Goal: Task Accomplishment & Management: Complete application form

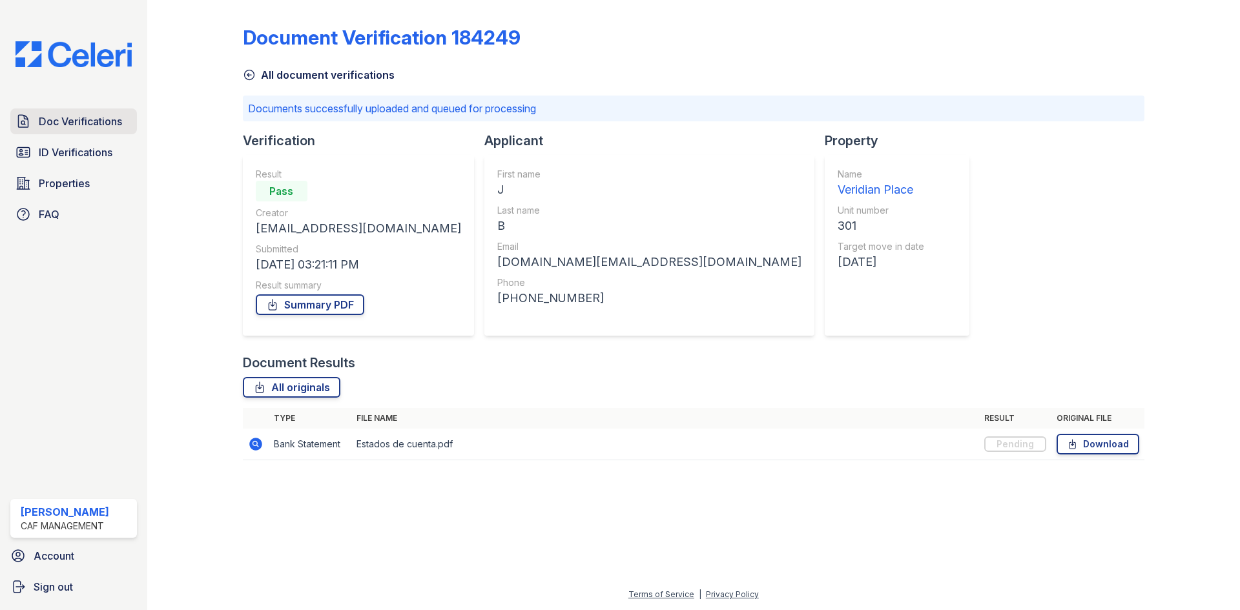
click at [78, 118] on span "Doc Verifications" at bounding box center [80, 121] width 83 height 15
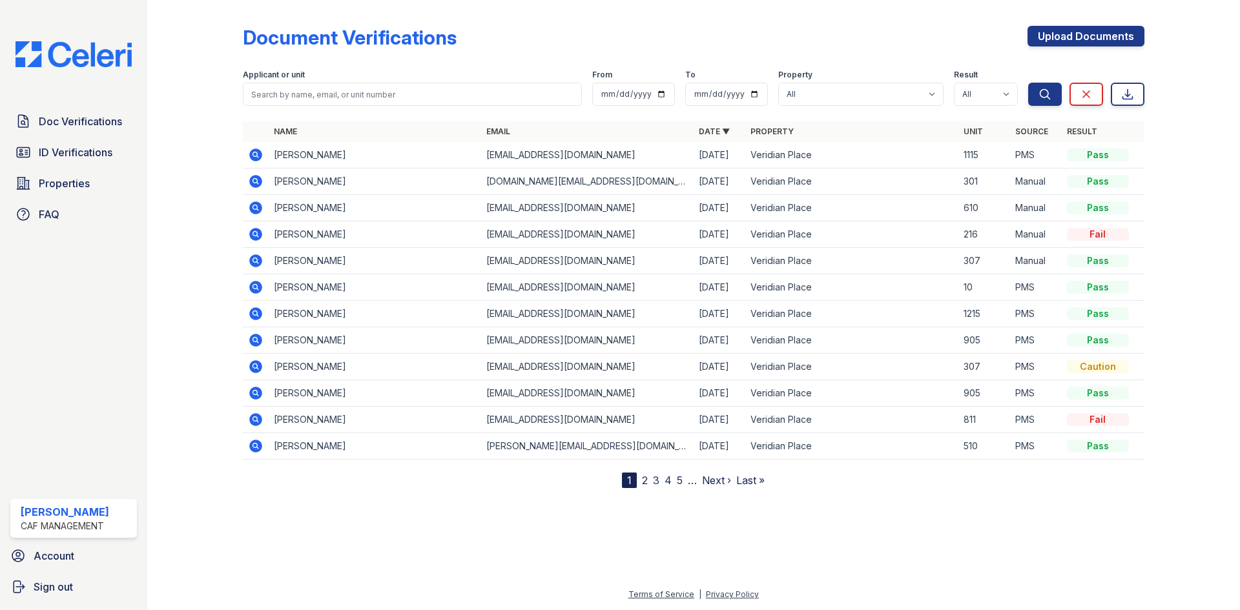
click at [251, 153] on icon at bounding box center [255, 155] width 13 height 13
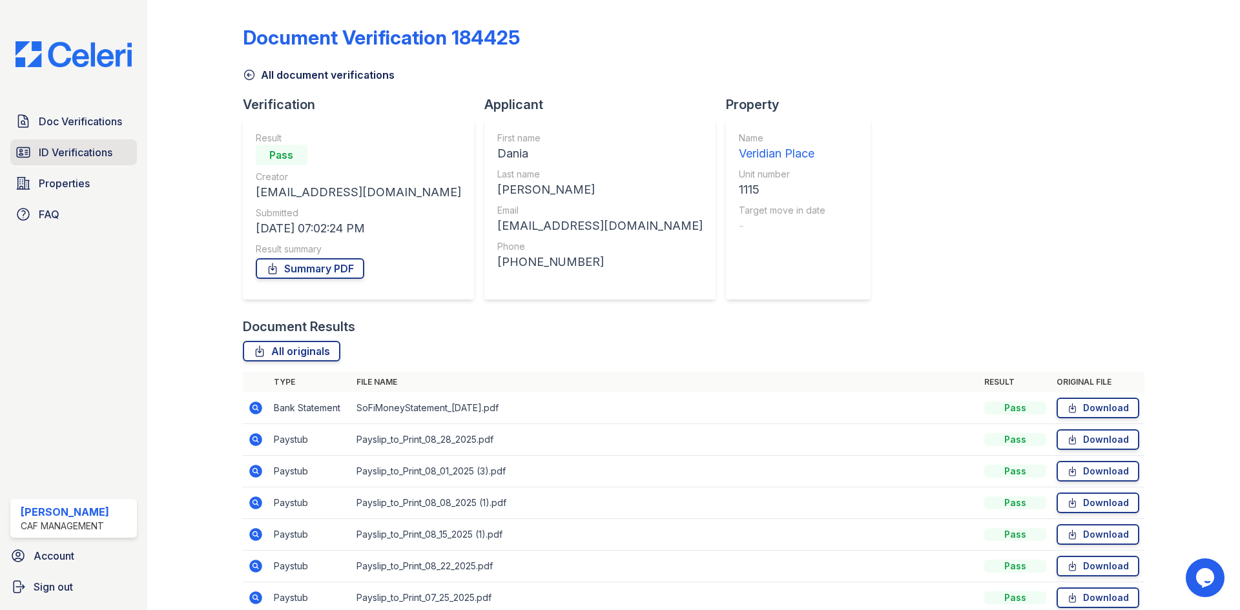
click at [59, 155] on span "ID Verifications" at bounding box center [76, 152] width 74 height 15
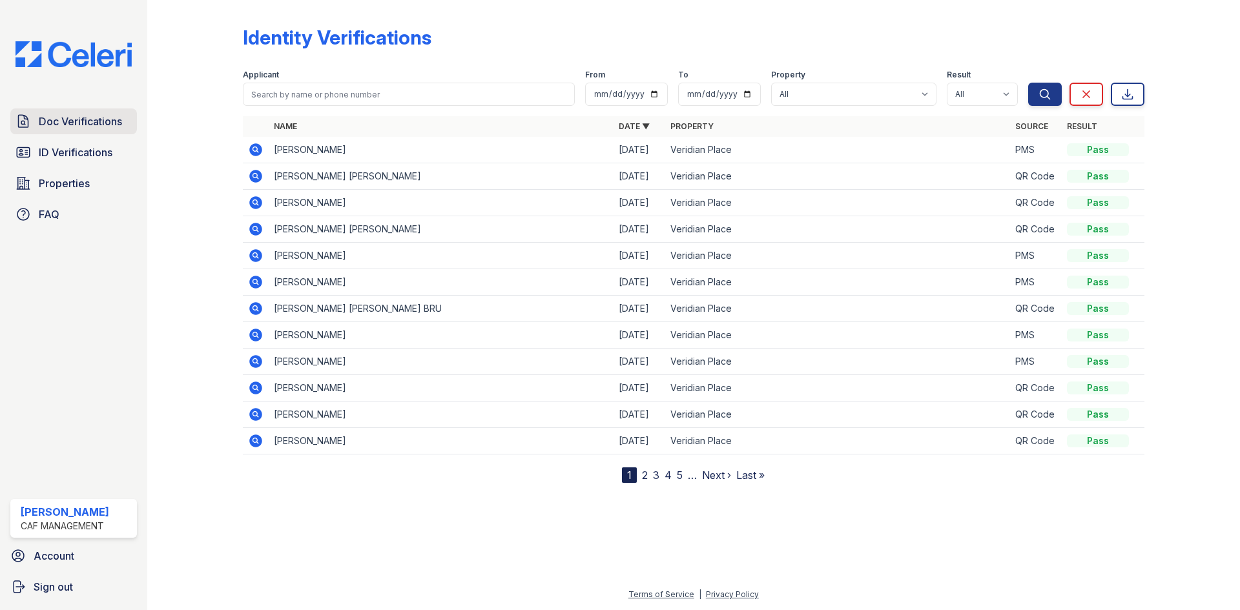
click at [67, 125] on span "Doc Verifications" at bounding box center [80, 121] width 83 height 15
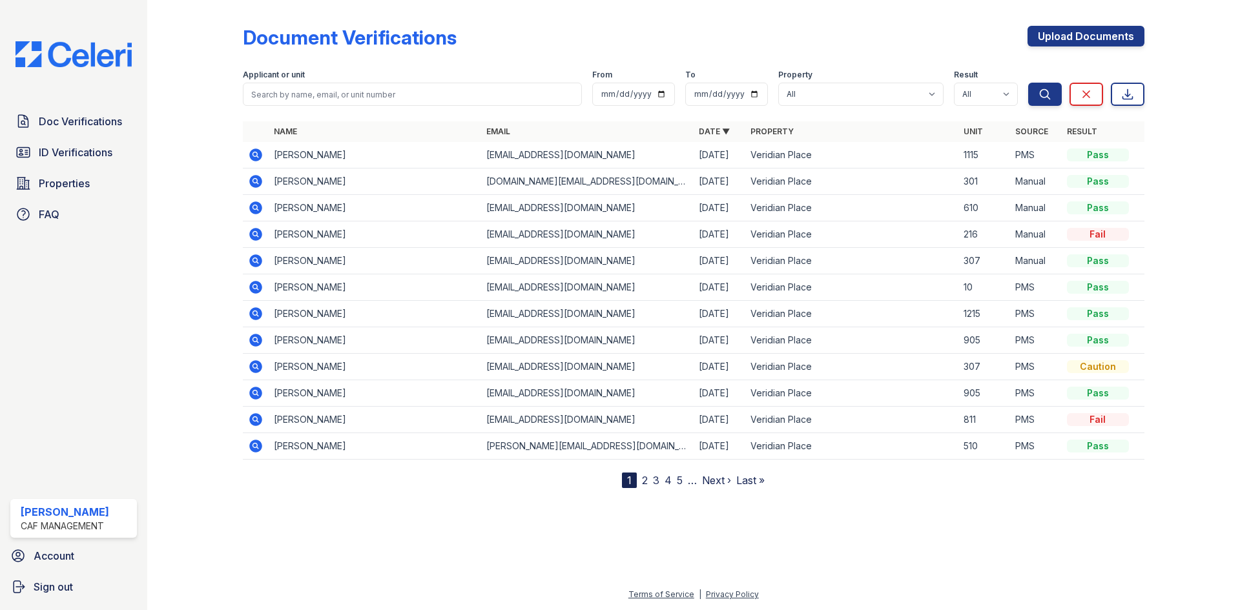
click at [256, 157] on icon at bounding box center [255, 155] width 13 height 13
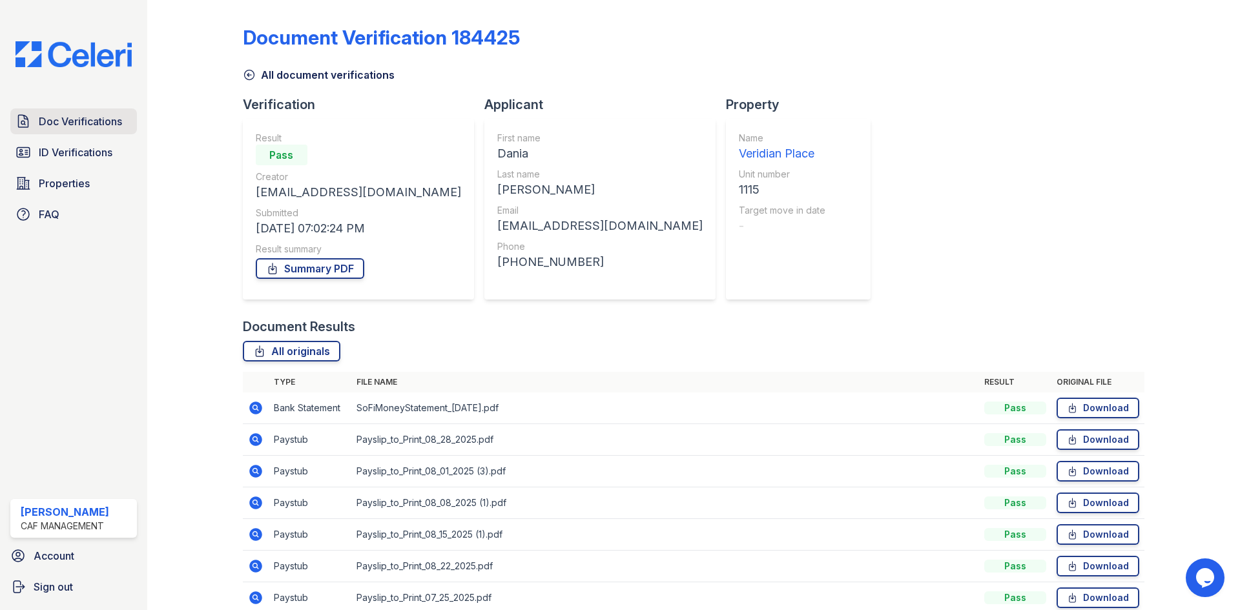
click at [92, 119] on span "Doc Verifications" at bounding box center [80, 121] width 83 height 15
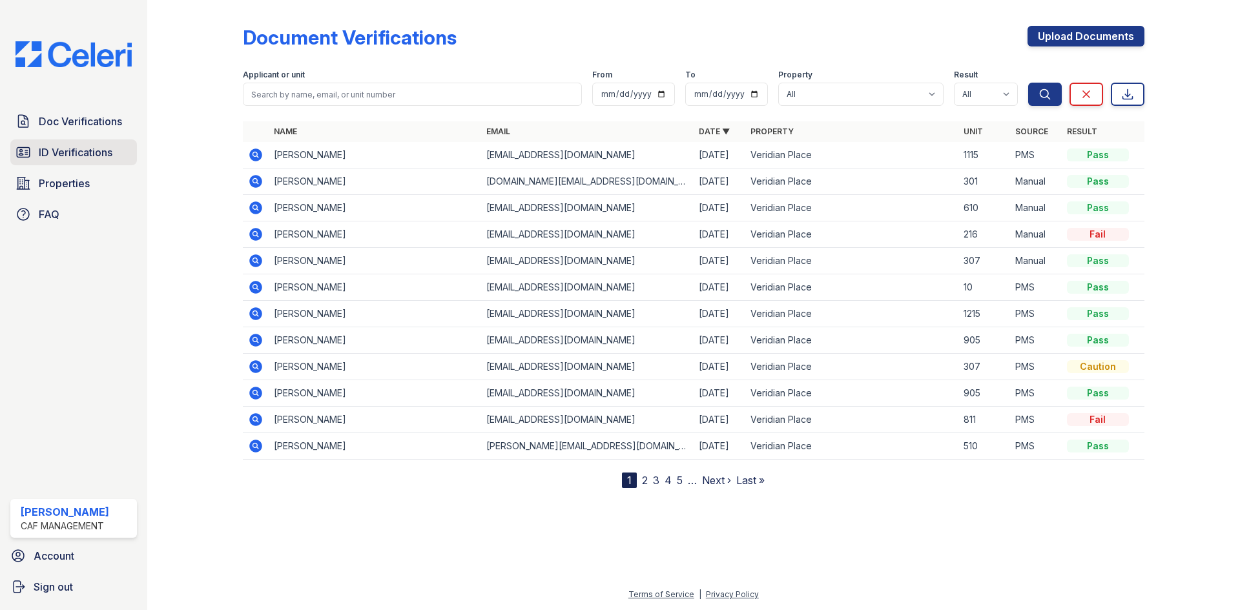
click at [81, 158] on span "ID Verifications" at bounding box center [76, 152] width 74 height 15
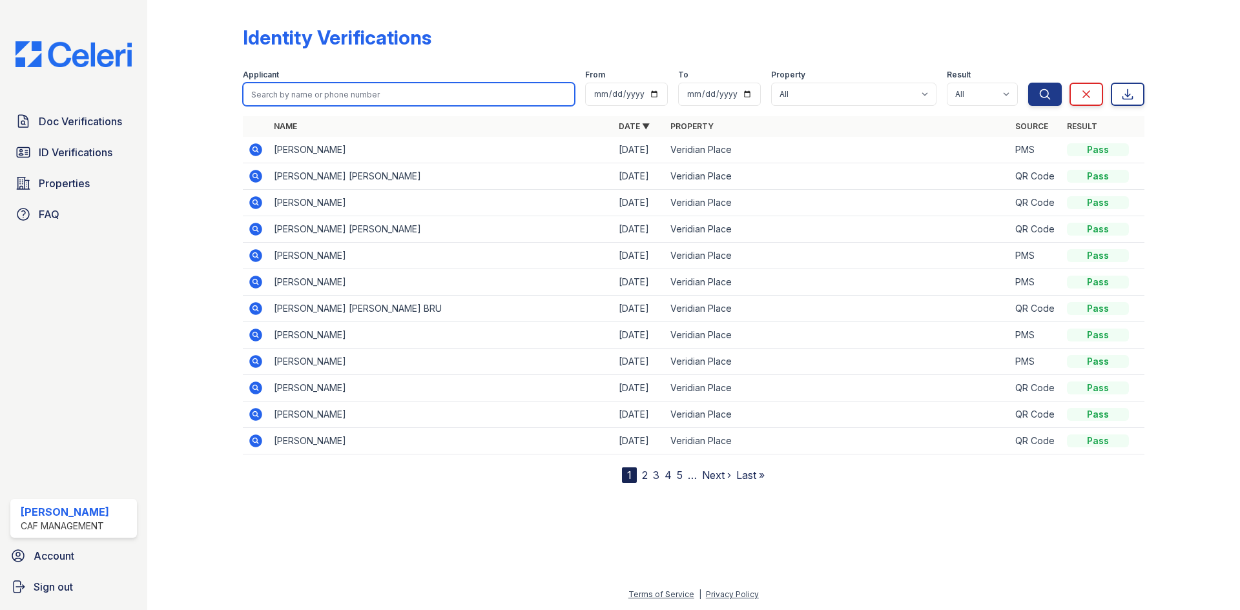
click at [305, 98] on input "search" at bounding box center [409, 94] width 332 height 23
type input "dania"
click at [1028, 83] on button "Search" at bounding box center [1045, 94] width 34 height 23
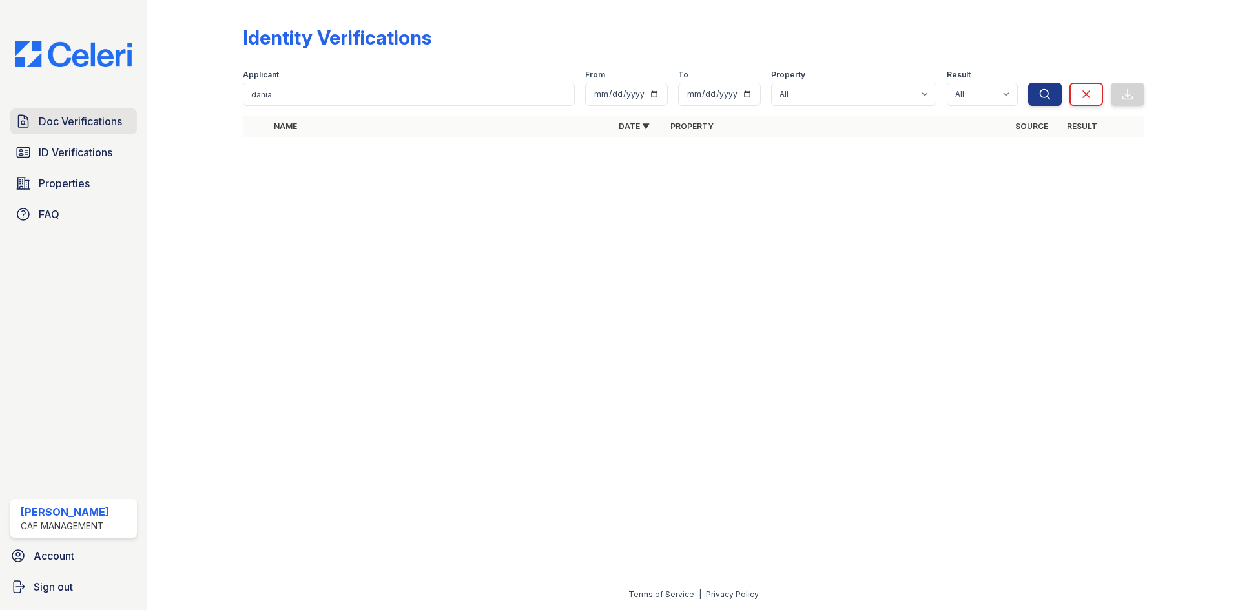
click at [90, 124] on span "Doc Verifications" at bounding box center [80, 121] width 83 height 15
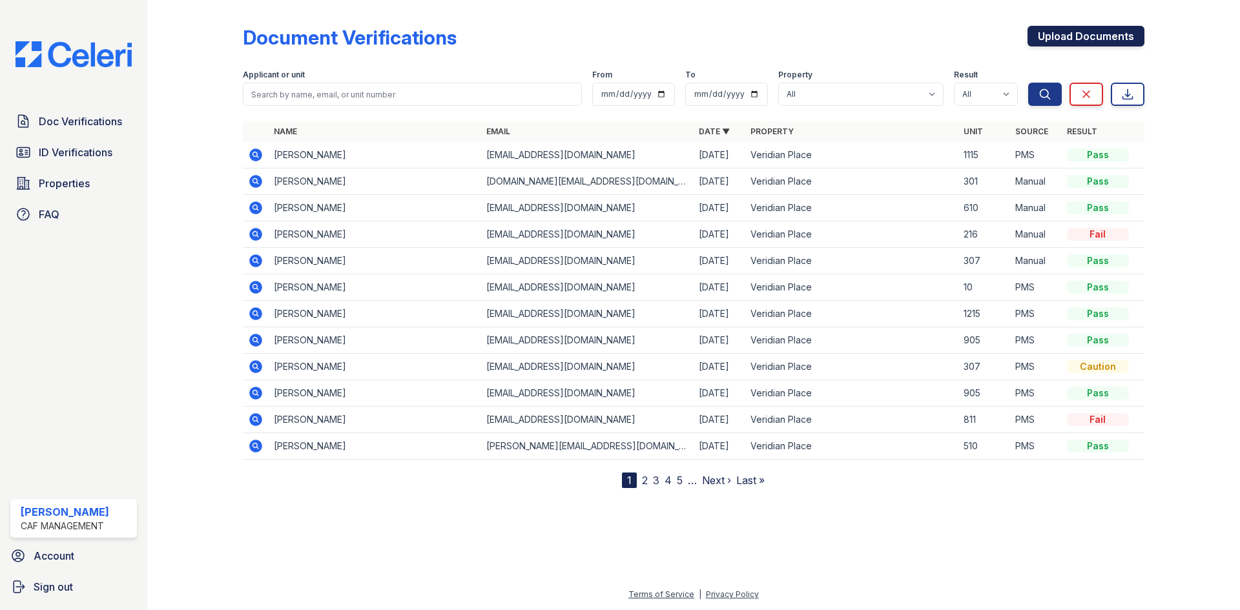
click at [1053, 32] on link "Upload Documents" at bounding box center [1085, 36] width 117 height 21
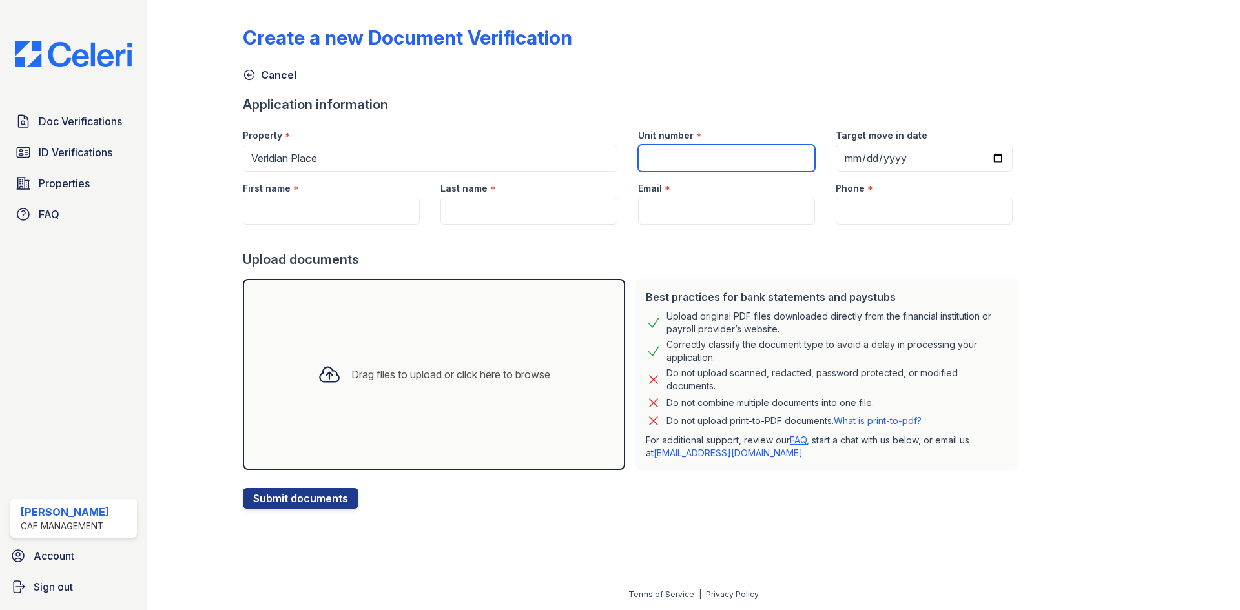
click at [683, 148] on input "Unit number" at bounding box center [726, 158] width 177 height 27
type input "216"
click at [317, 223] on input "First name" at bounding box center [331, 211] width 177 height 27
paste input "[PERSON_NAME]"
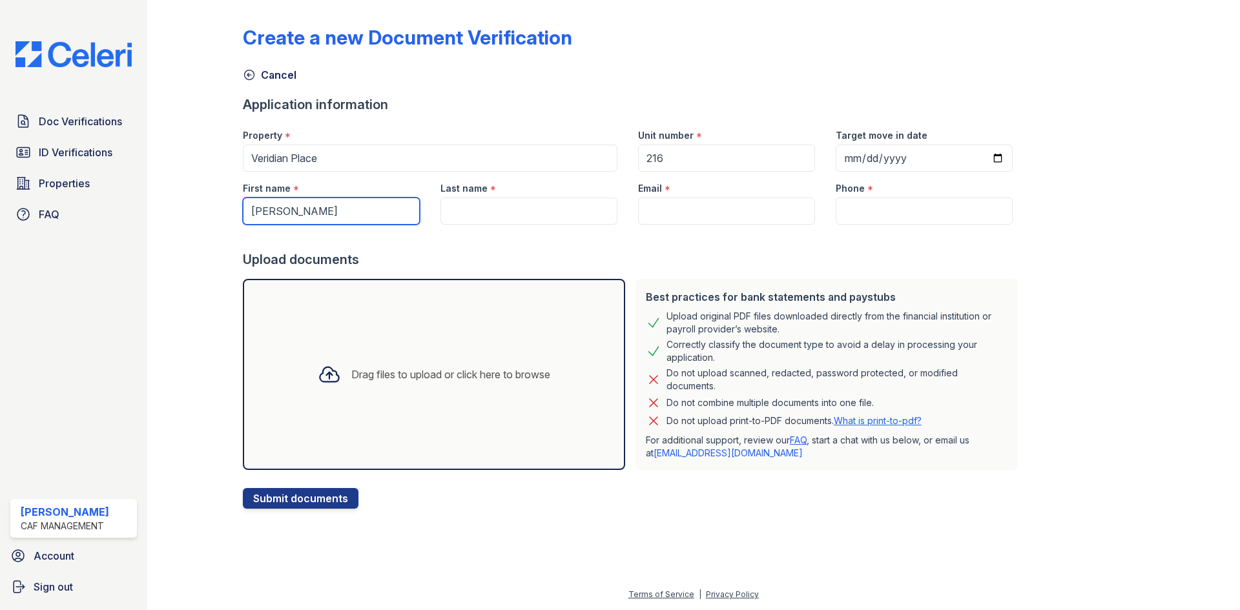
type input "[PERSON_NAME]"
click at [470, 213] on input "Last name" at bounding box center [528, 211] width 177 height 27
paste input "[PERSON_NAME]"
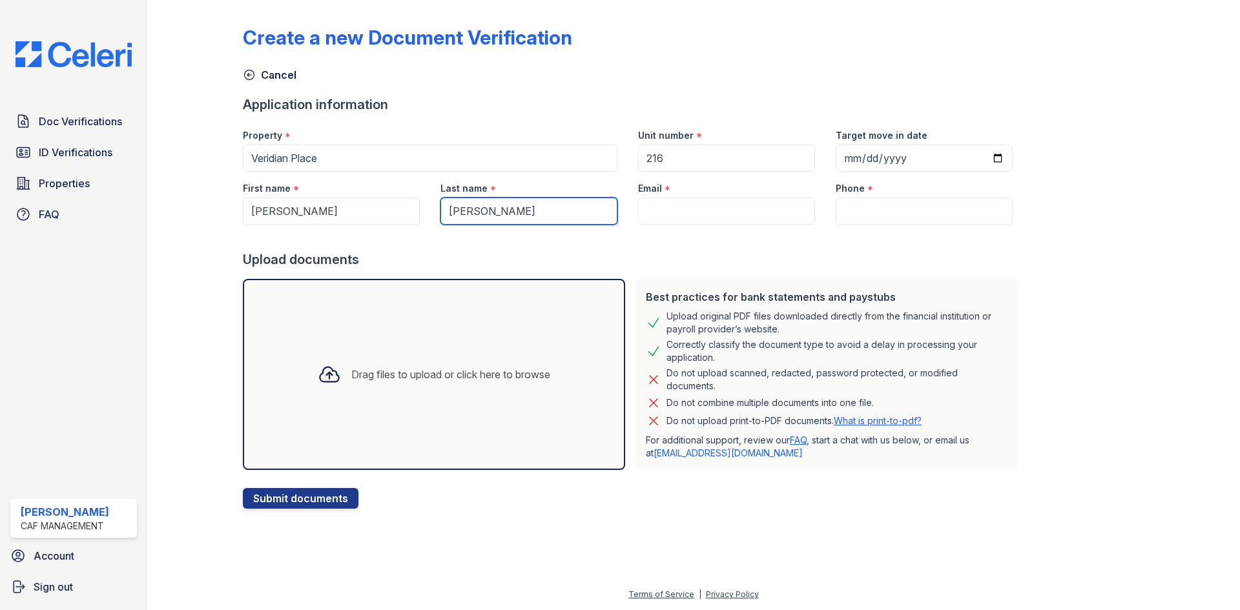
type input "[PERSON_NAME]"
click at [657, 208] on input "Email" at bounding box center [726, 211] width 177 height 27
paste input "[EMAIL_ADDRESS][DOMAIN_NAME]"
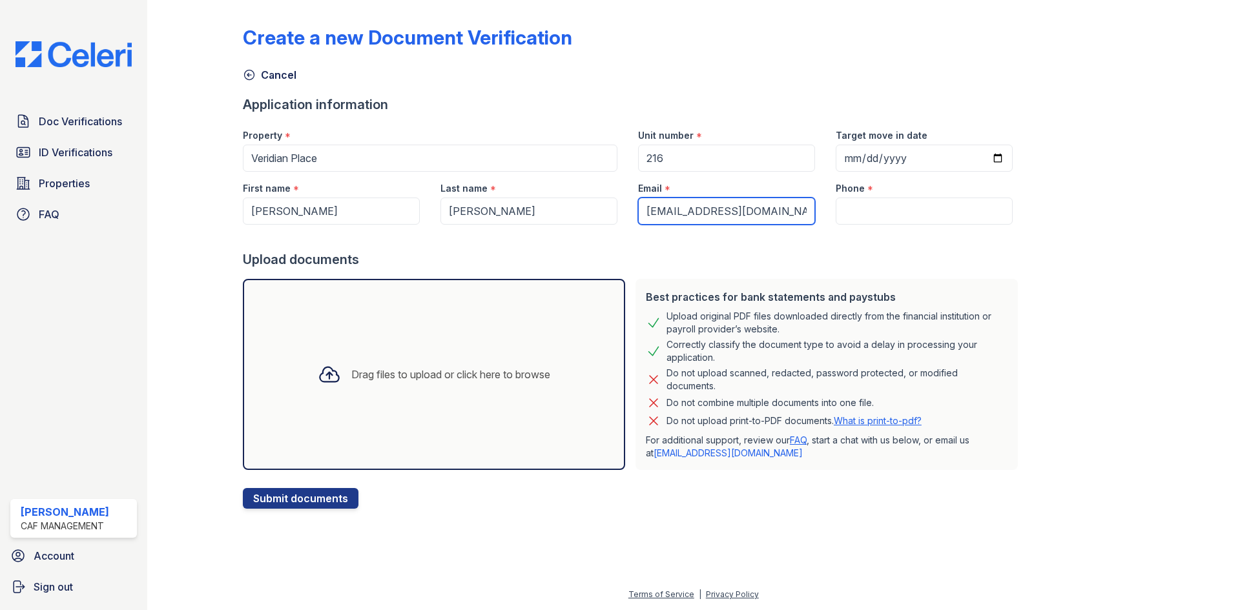
scroll to position [0, 3]
type input "[EMAIL_ADDRESS][DOMAIN_NAME]"
click at [869, 207] on input "Phone" at bounding box center [924, 211] width 177 height 27
paste input "[PHONE_NUMBER]"
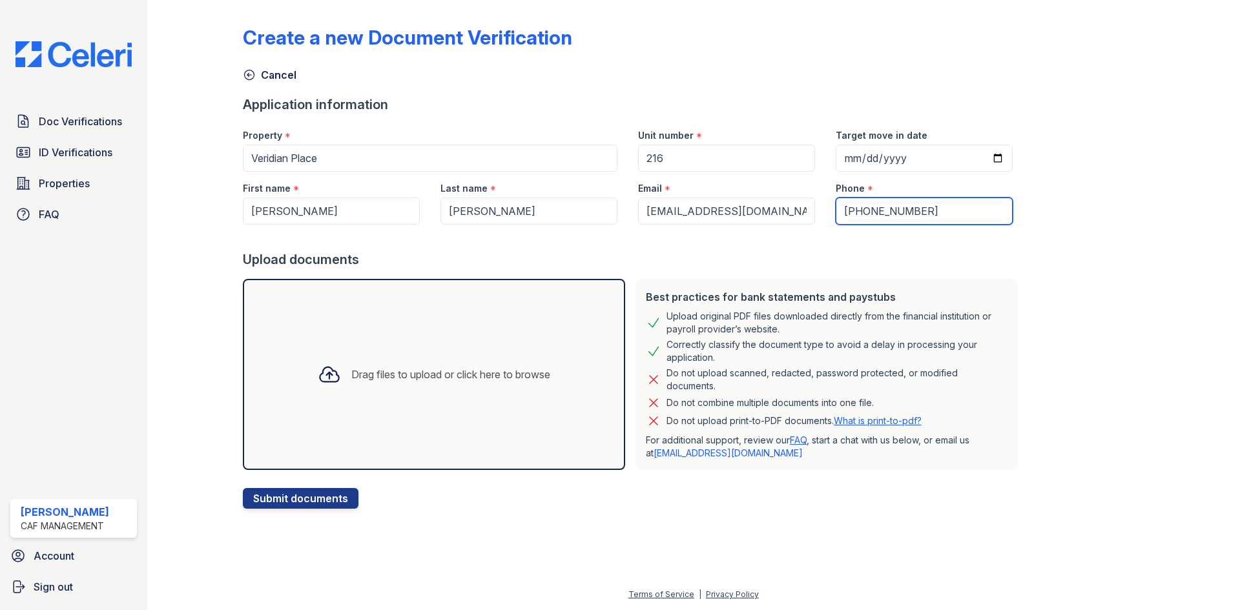
type input "[PHONE_NUMBER]"
click at [367, 393] on div "Drag files to upload or click here to browse" at bounding box center [433, 375] width 253 height 44
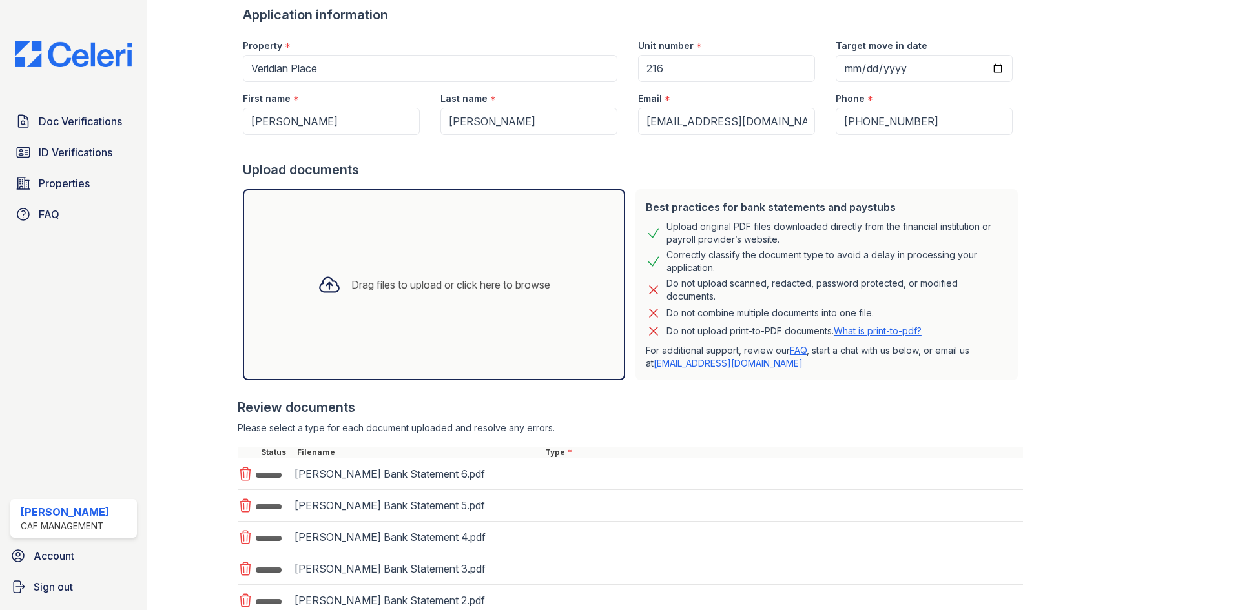
scroll to position [218, 0]
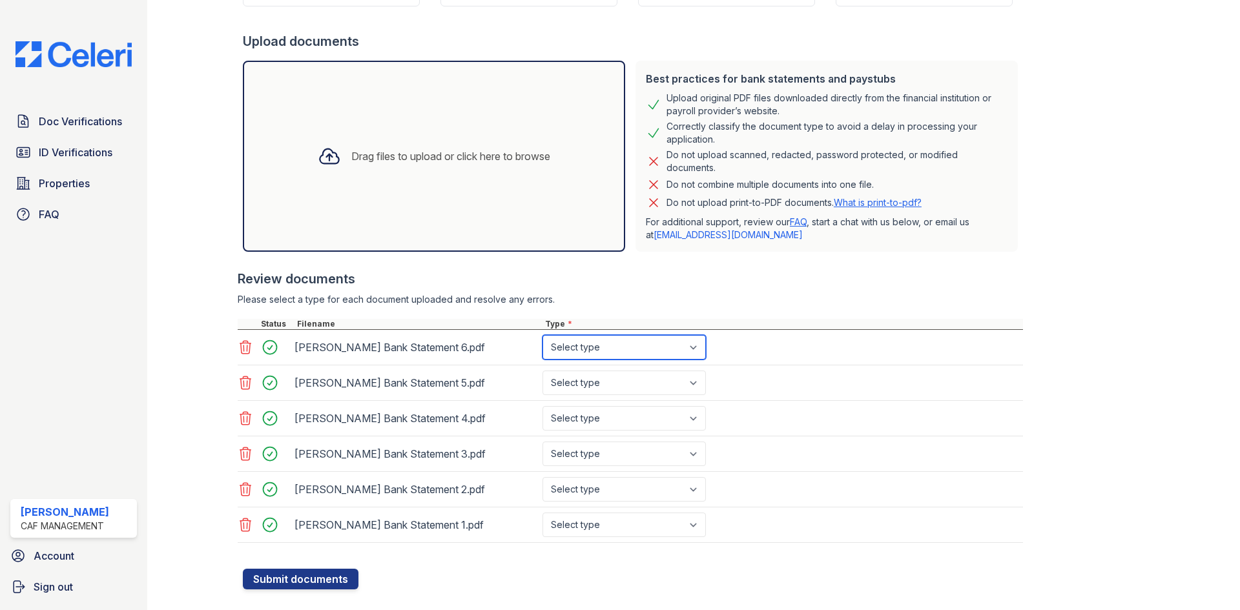
click at [629, 356] on select "Select type Paystub Bank Statement Offer Letter Tax Documents Benefit Award Let…" at bounding box center [623, 347] width 163 height 25
select select "bank_statement"
click at [542, 335] on select "Select type Paystub Bank Statement Offer Letter Tax Documents Benefit Award Let…" at bounding box center [623, 347] width 163 height 25
click at [610, 387] on select "Select type Paystub Bank Statement Offer Letter Tax Documents Benefit Award Let…" at bounding box center [623, 383] width 163 height 25
select select "bank_statement"
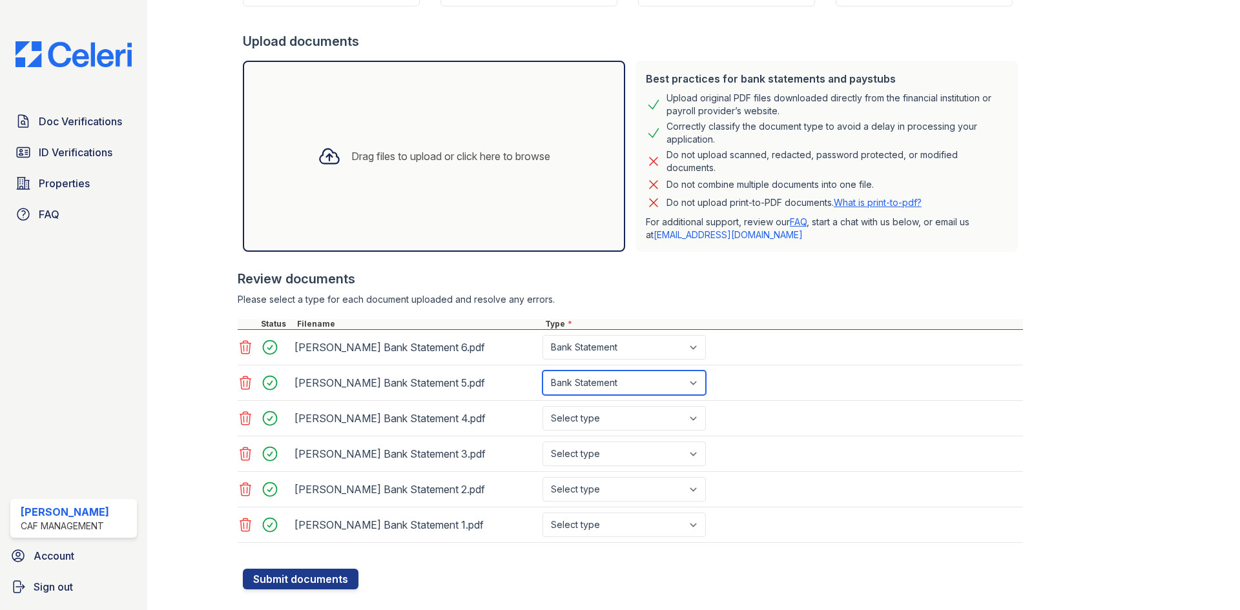
click at [542, 371] on select "Select type Paystub Bank Statement Offer Letter Tax Documents Benefit Award Let…" at bounding box center [623, 383] width 163 height 25
click at [602, 419] on select "Select type Paystub Bank Statement Offer Letter Tax Documents Benefit Award Let…" at bounding box center [623, 418] width 163 height 25
select select "bank_statement"
click at [542, 406] on select "Select type Paystub Bank Statement Offer Letter Tax Documents Benefit Award Let…" at bounding box center [623, 418] width 163 height 25
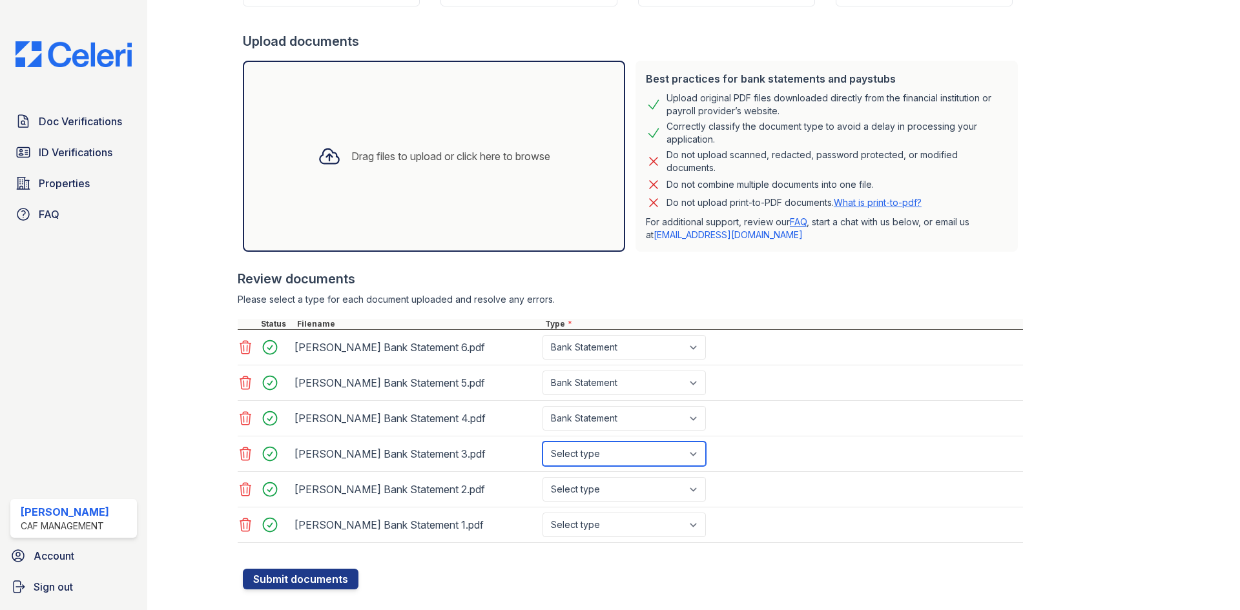
drag, startPoint x: 599, startPoint y: 444, endPoint x: 604, endPoint y: 463, distance: 19.9
click at [599, 444] on select "Select type Paystub Bank Statement Offer Letter Tax Documents Benefit Award Let…" at bounding box center [623, 454] width 163 height 25
select select "bank_statement"
click at [542, 442] on select "Select type Paystub Bank Statement Offer Letter Tax Documents Benefit Award Let…" at bounding box center [623, 454] width 163 height 25
click at [600, 471] on div "[PERSON_NAME] Bank Statement 3.pdf Select type Paystub Bank Statement Offer Let…" at bounding box center [630, 455] width 785 height 36
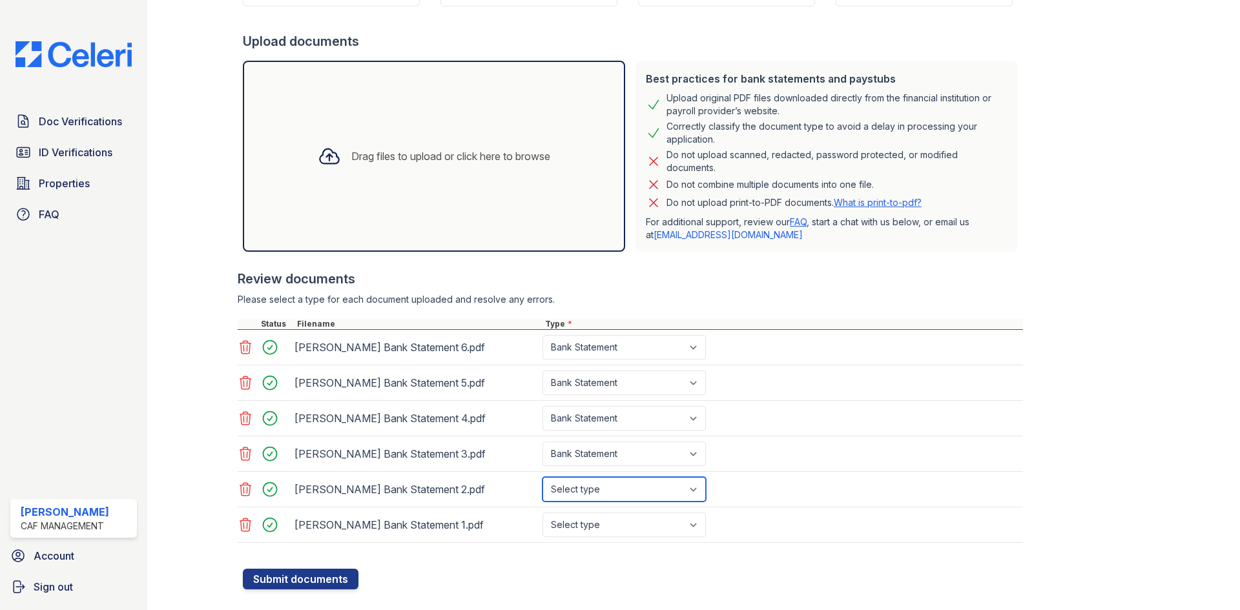
click at [599, 481] on select "Select type Paystub Bank Statement Offer Letter Tax Documents Benefit Award Let…" at bounding box center [623, 489] width 163 height 25
select select "bank_statement"
click at [542, 477] on select "Select type Paystub Bank Statement Offer Letter Tax Documents Benefit Award Let…" at bounding box center [623, 489] width 163 height 25
click at [612, 528] on select "Select type Paystub Bank Statement Offer Letter Tax Documents Benefit Award Let…" at bounding box center [623, 525] width 163 height 25
select select "bank_statement"
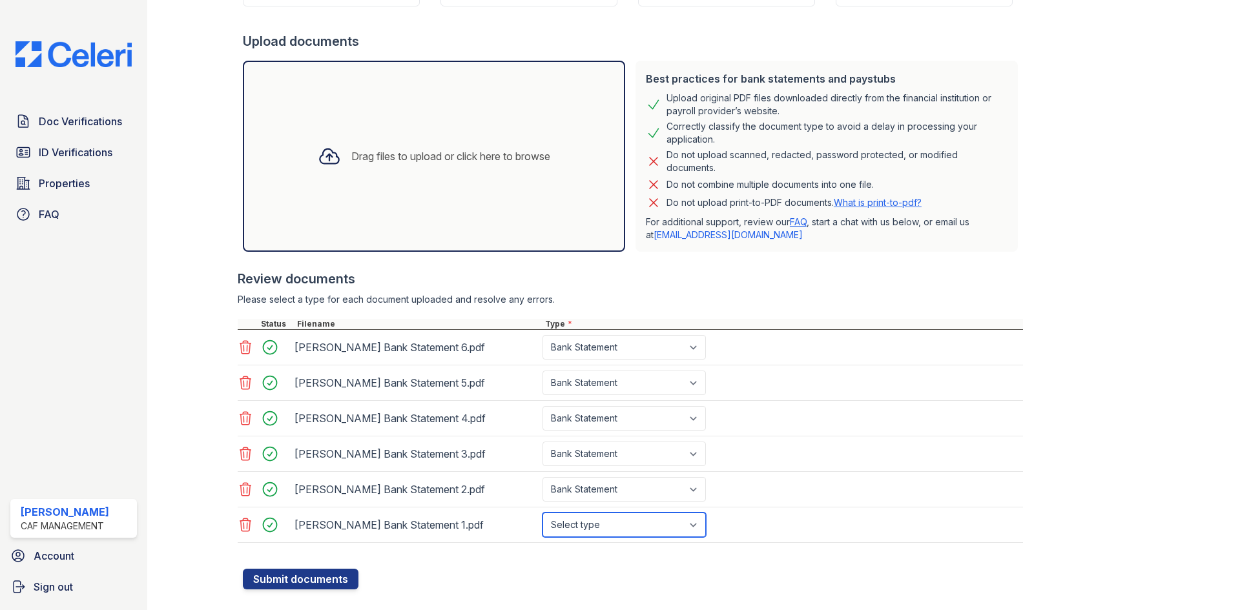
click at [542, 513] on select "Select type Paystub Bank Statement Offer Letter Tax Documents Benefit Award Let…" at bounding box center [623, 525] width 163 height 25
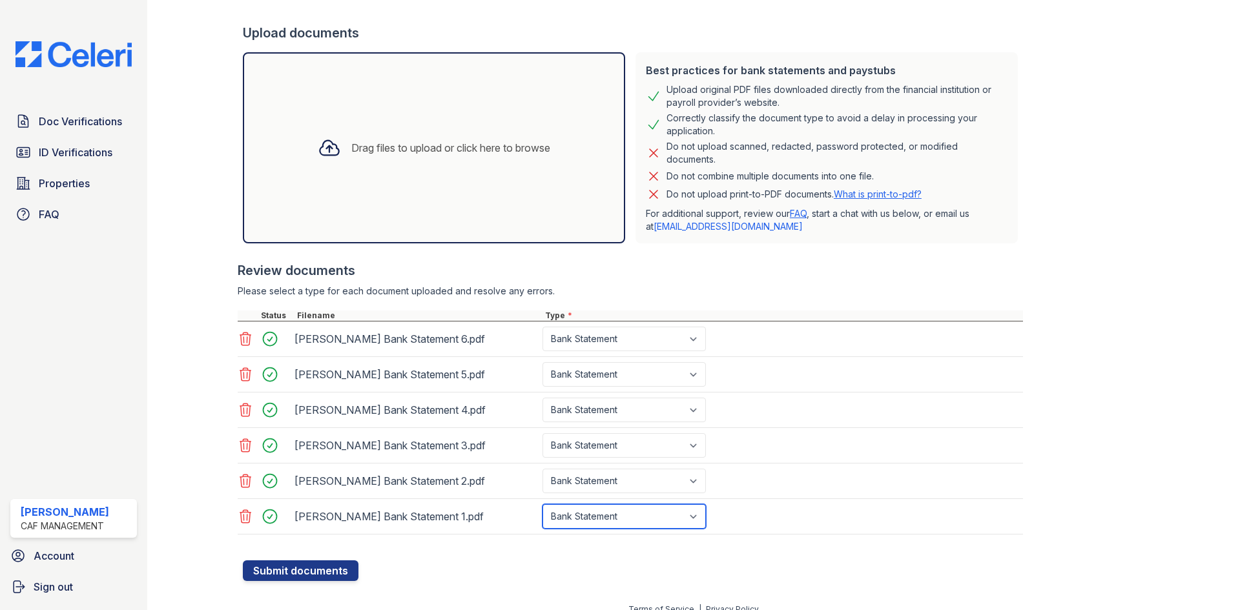
scroll to position [242, 0]
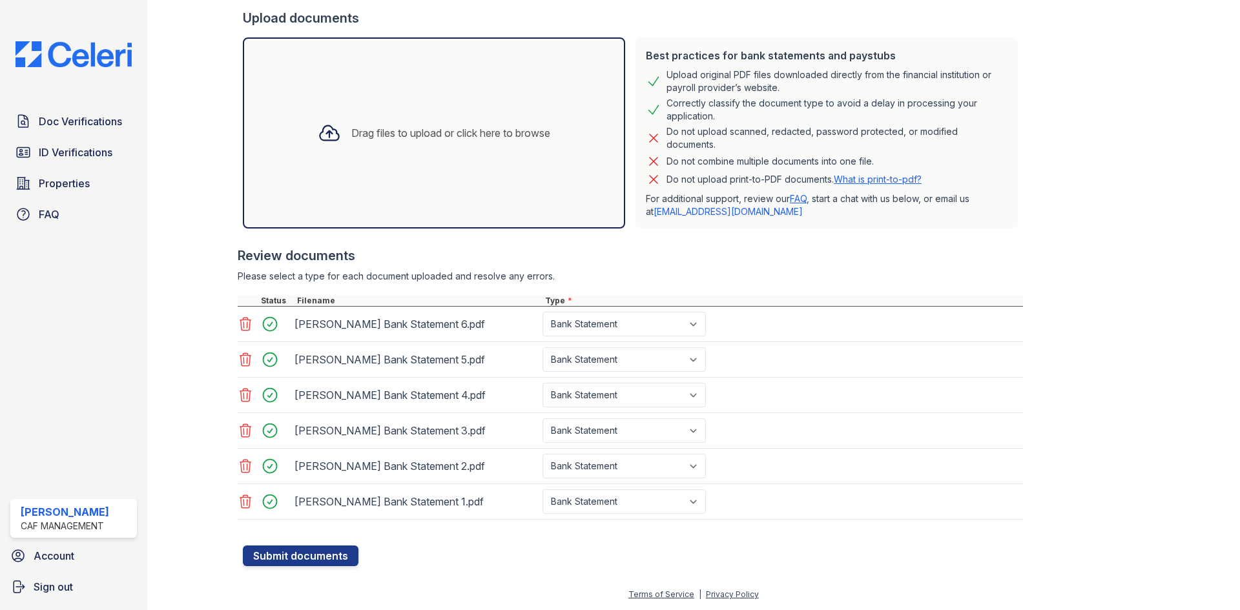
click at [325, 544] on div at bounding box center [633, 539] width 780 height 13
click at [325, 556] on button "Submit documents" at bounding box center [301, 556] width 116 height 21
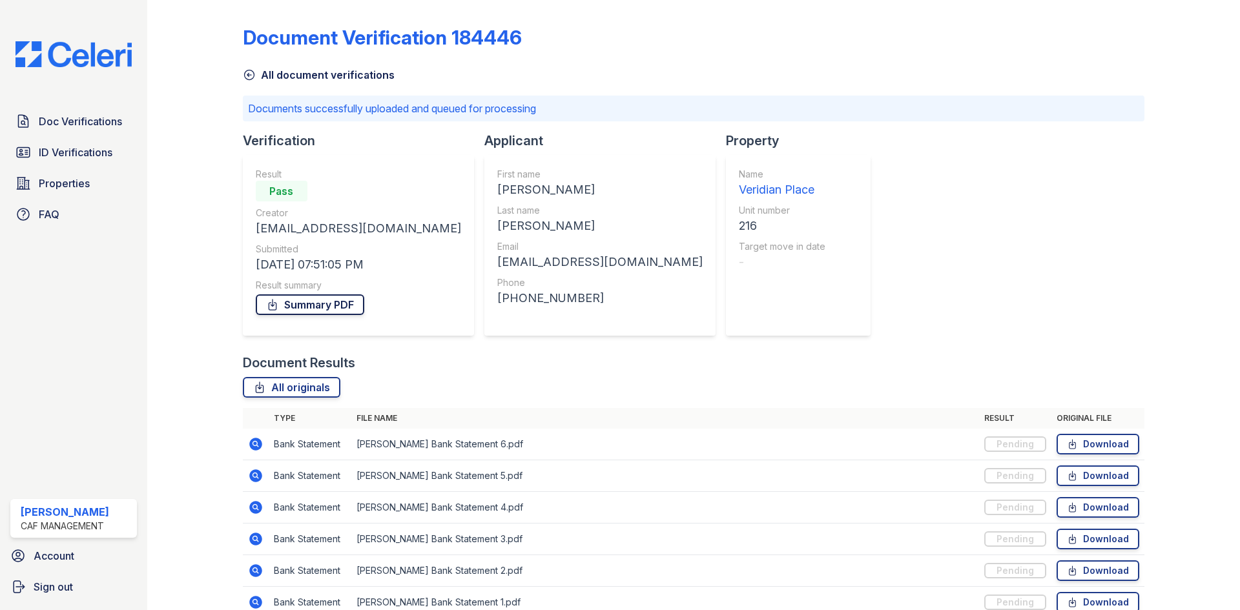
click at [322, 311] on link "Summary PDF" at bounding box center [310, 304] width 108 height 21
click at [927, 315] on div "Document Verification 184446 All document verifications Documents successfully …" at bounding box center [694, 318] width 902 height 626
click at [922, 201] on div "Document Verification 184446 All document verifications Documents successfully …" at bounding box center [694, 318] width 902 height 626
click at [59, 156] on span "ID Verifications" at bounding box center [76, 152] width 74 height 15
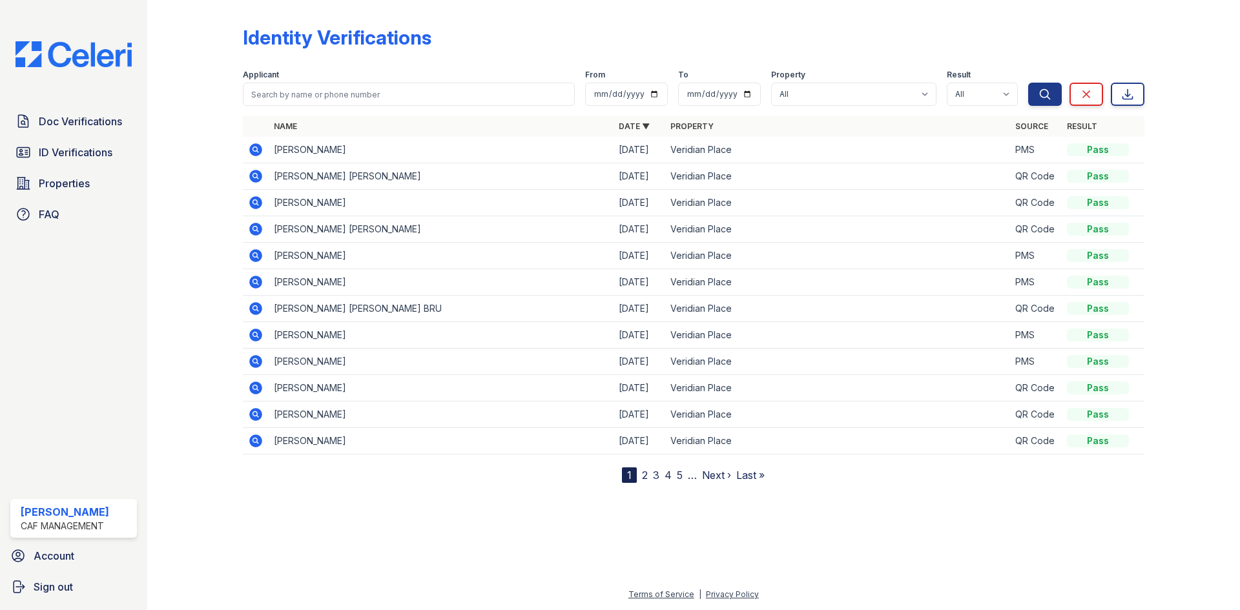
click at [643, 476] on link "2" at bounding box center [645, 475] width 6 height 13
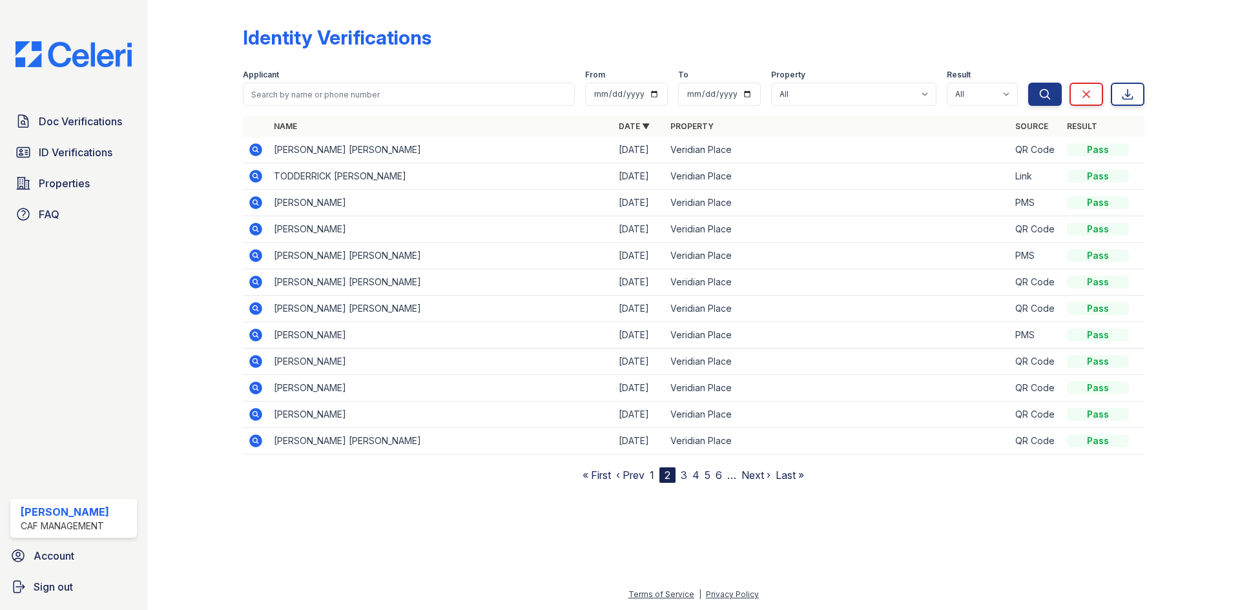
click at [253, 176] on icon at bounding box center [255, 176] width 15 height 15
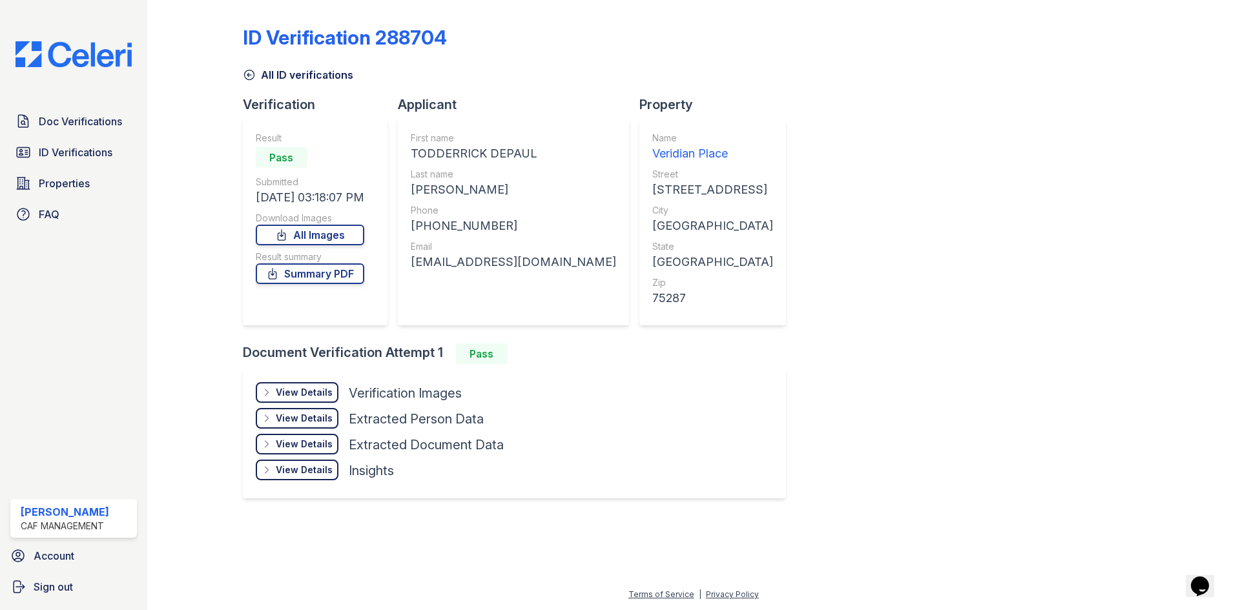
click at [305, 400] on div "View Details Details" at bounding box center [297, 392] width 83 height 21
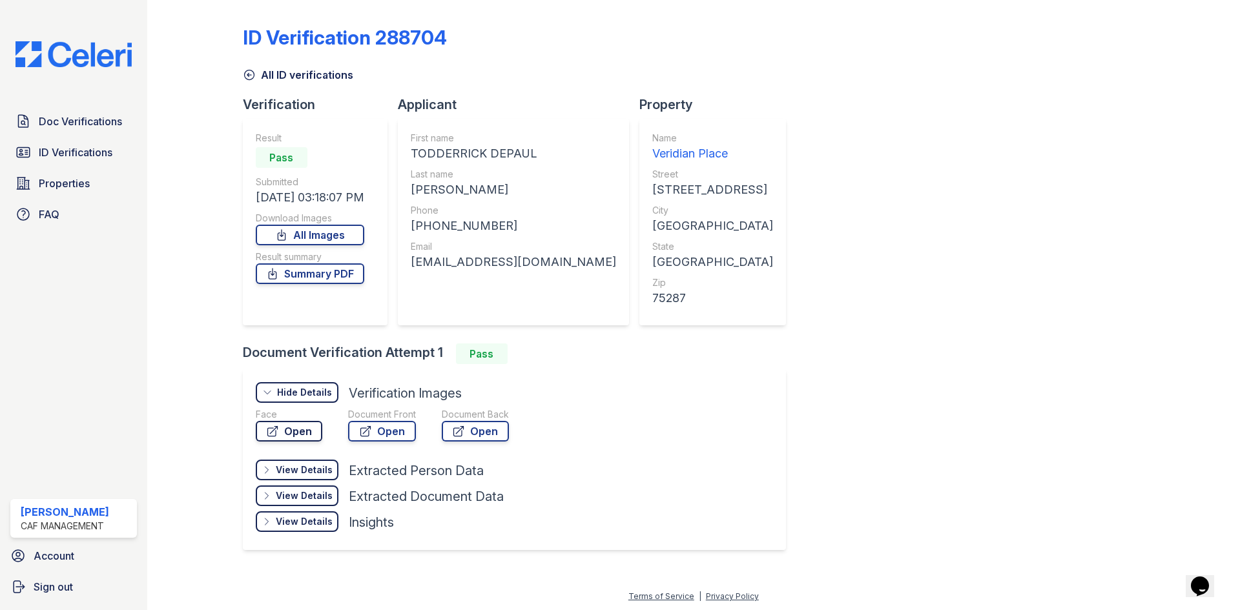
click at [293, 435] on link "Open" at bounding box center [289, 431] width 67 height 21
